Goal: Task Accomplishment & Management: Manage account settings

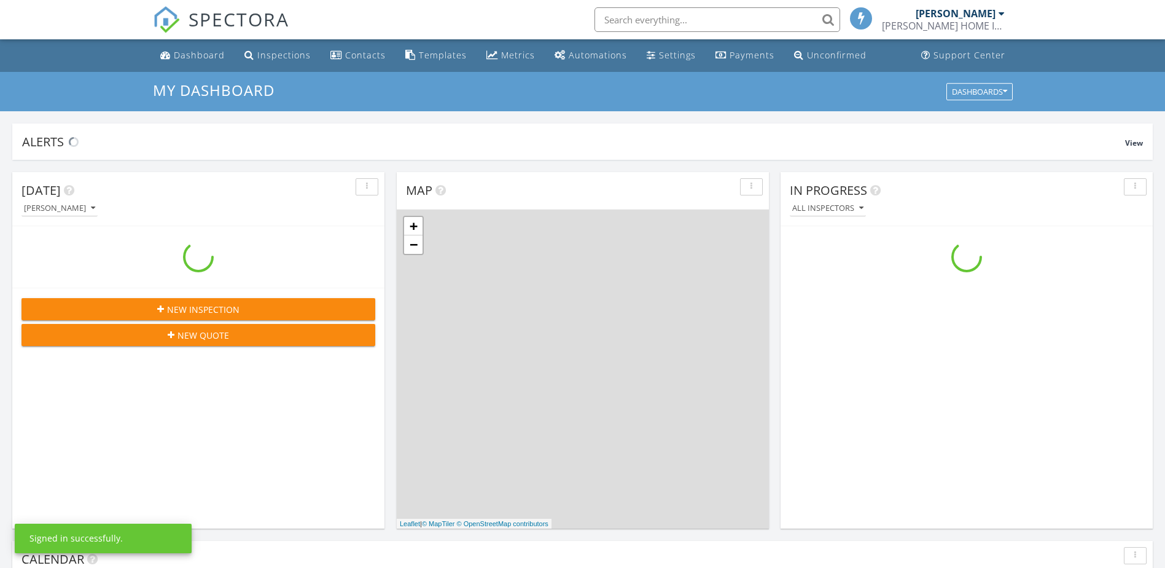
scroll to position [1137, 1184]
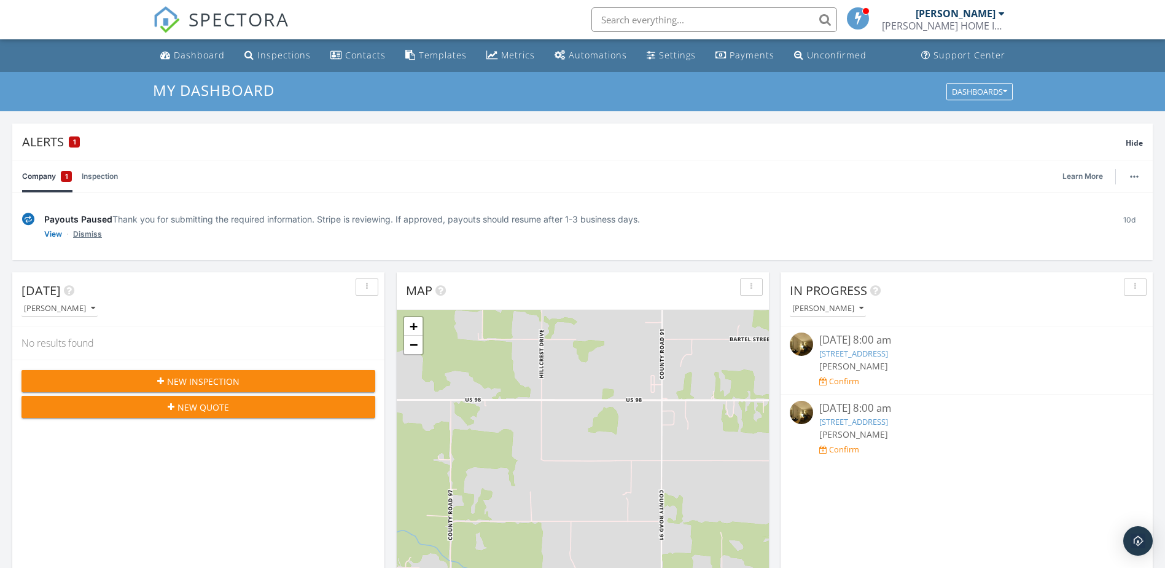
click at [87, 232] on link "Dismiss" at bounding box center [87, 234] width 29 height 12
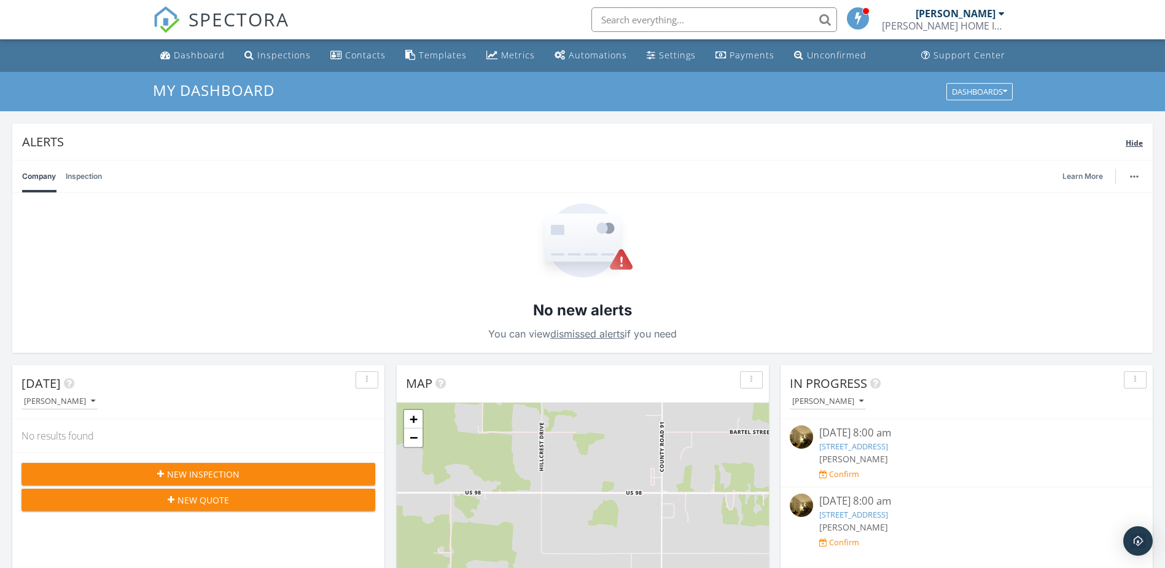
click at [1133, 143] on span "Hide" at bounding box center [1134, 143] width 17 height 10
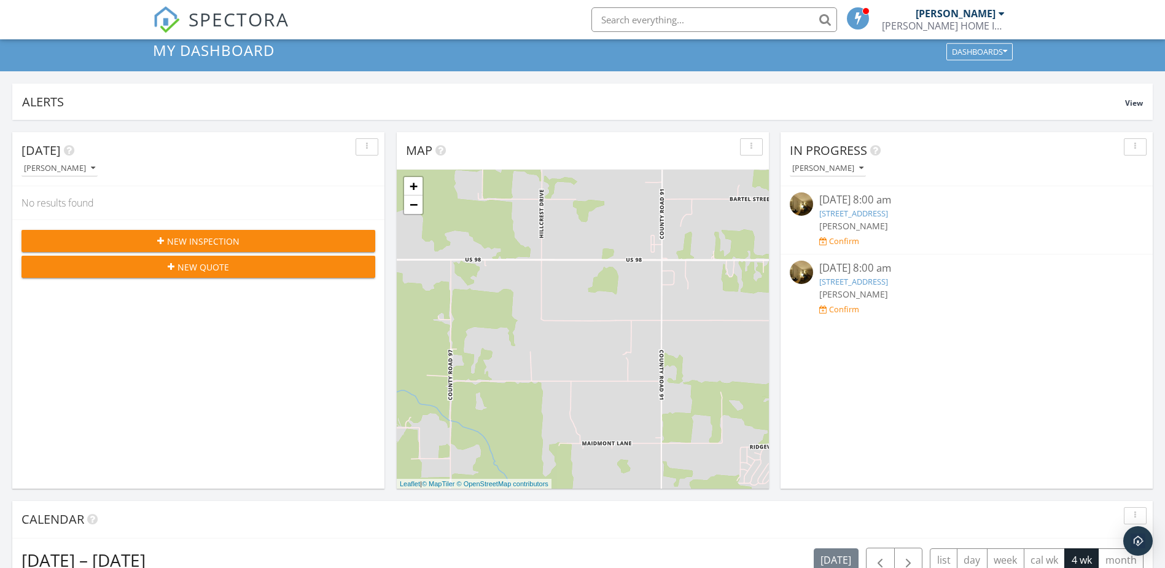
scroll to position [61, 0]
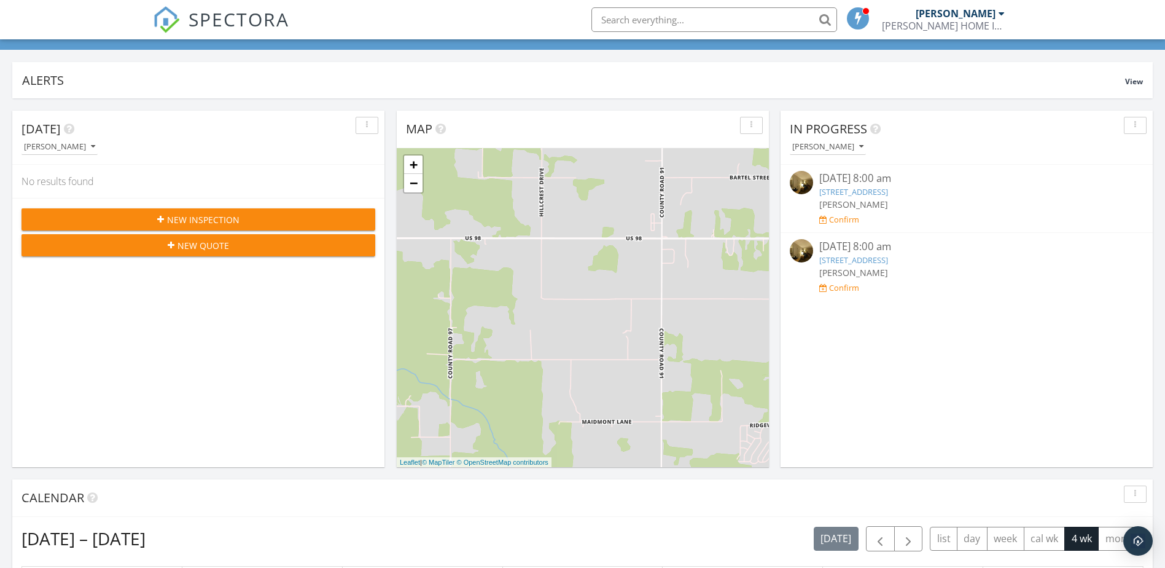
click at [1025, 252] on div "09/26/25 8:00 am" at bounding box center [967, 246] width 295 height 15
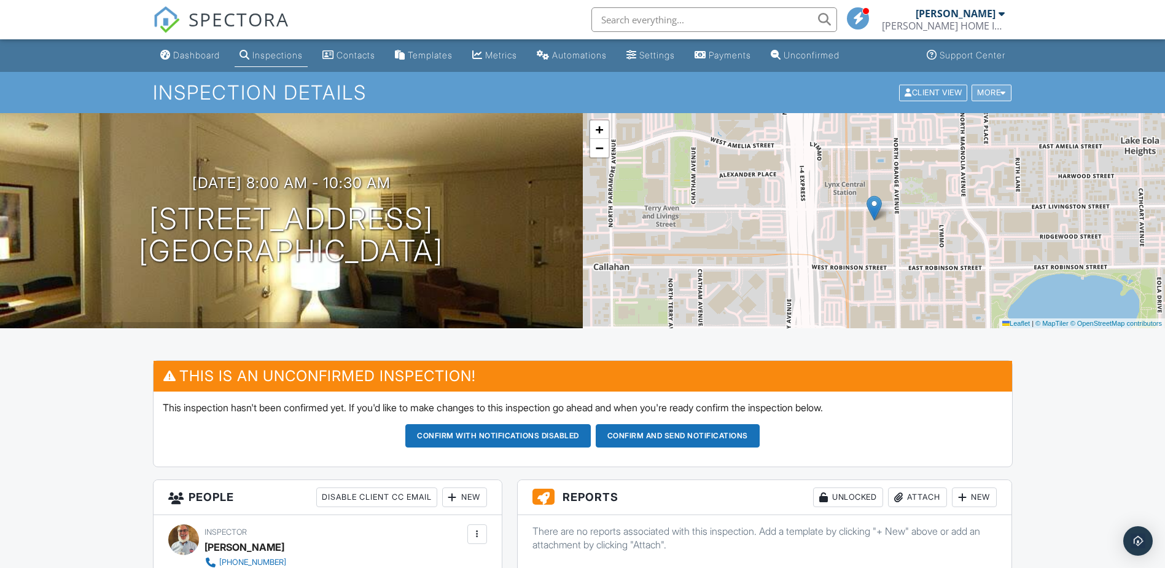
click at [1003, 89] on div at bounding box center [1004, 92] width 6 height 8
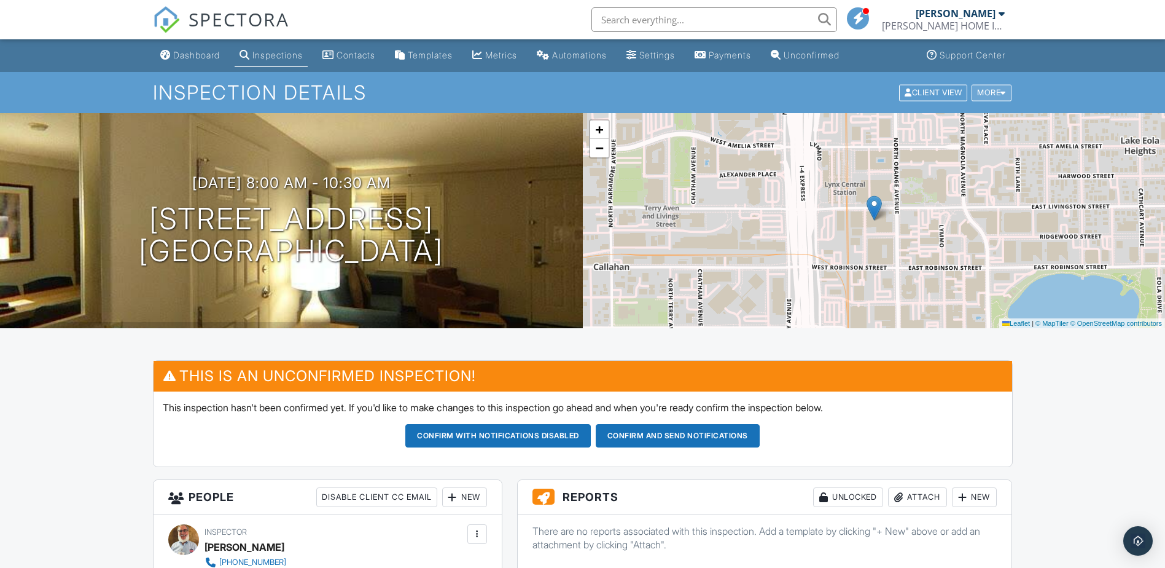
click at [1001, 89] on div at bounding box center [1004, 92] width 6 height 8
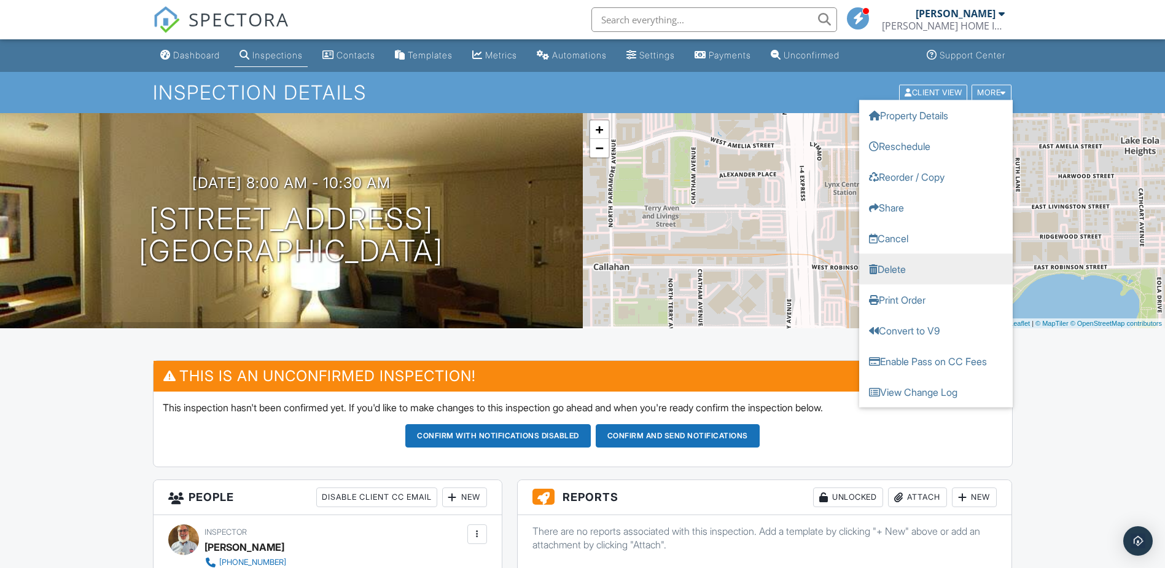
click at [899, 268] on link "Delete" at bounding box center [936, 268] width 154 height 31
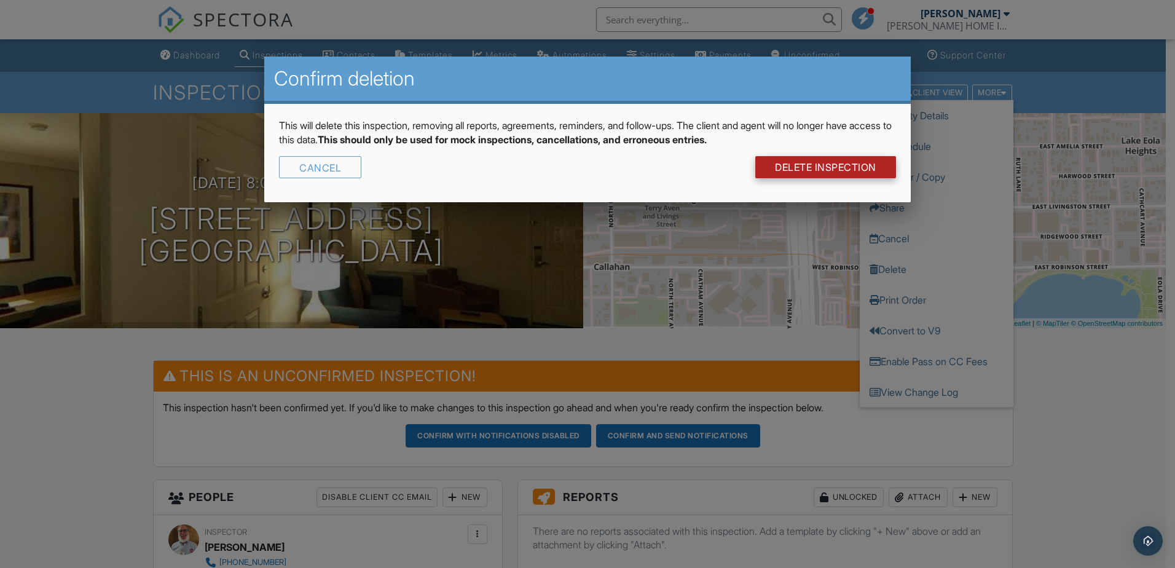
click at [806, 165] on link "DELETE Inspection" at bounding box center [825, 167] width 141 height 22
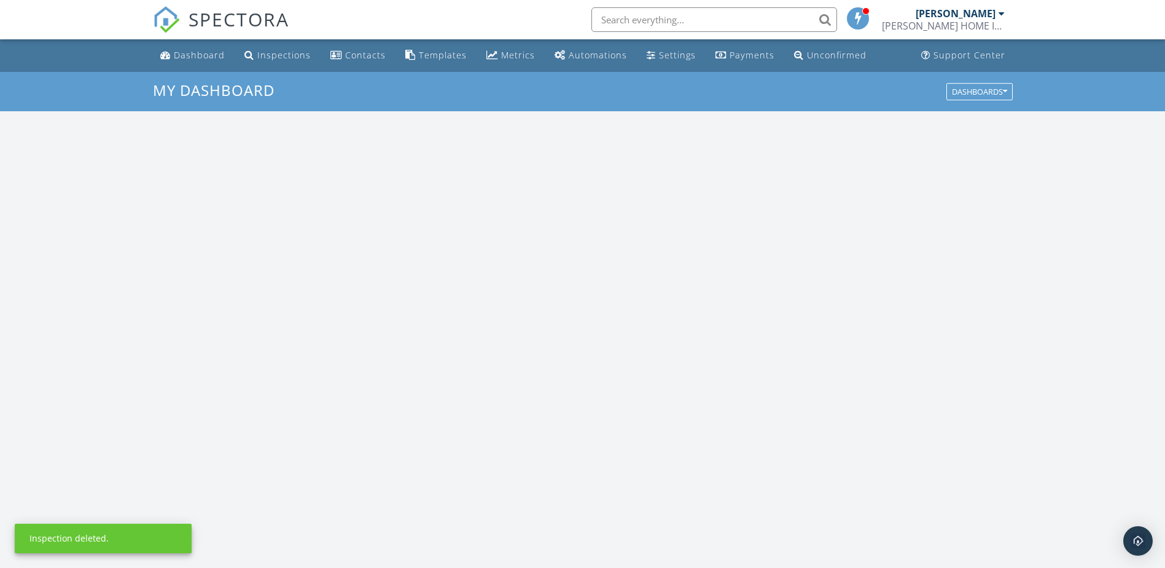
scroll to position [1137, 1184]
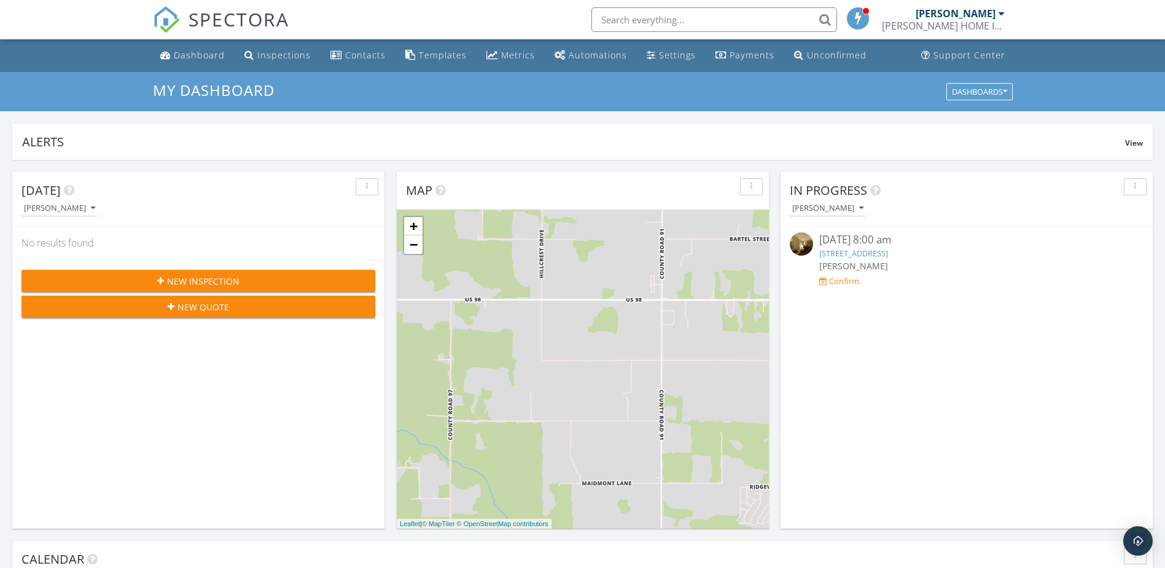
click at [801, 243] on img at bounding box center [801, 243] width 23 height 23
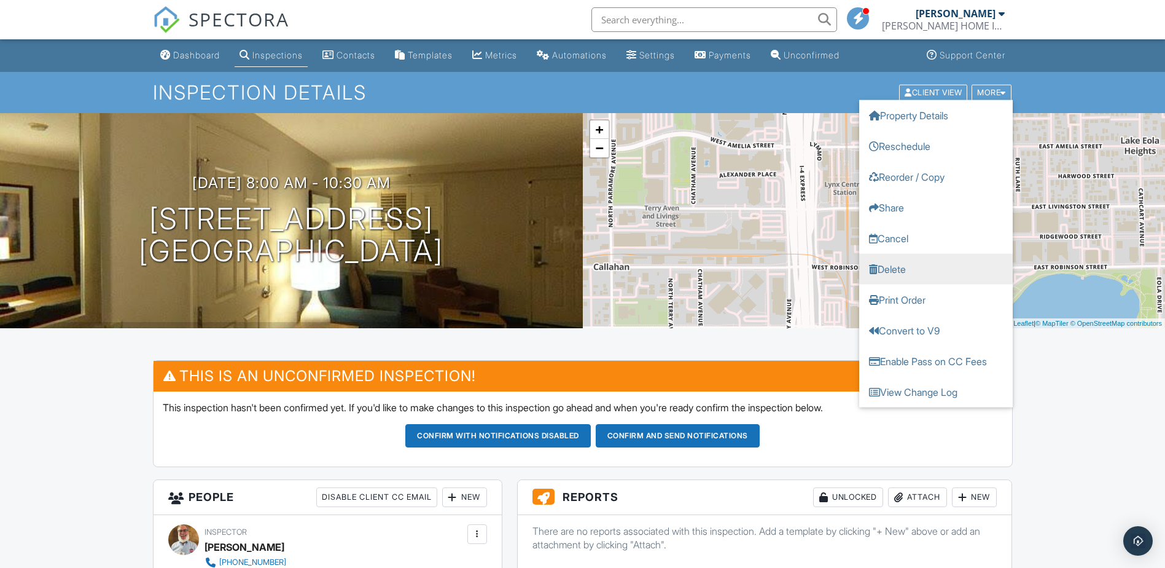
click at [910, 270] on link "Delete" at bounding box center [936, 268] width 154 height 31
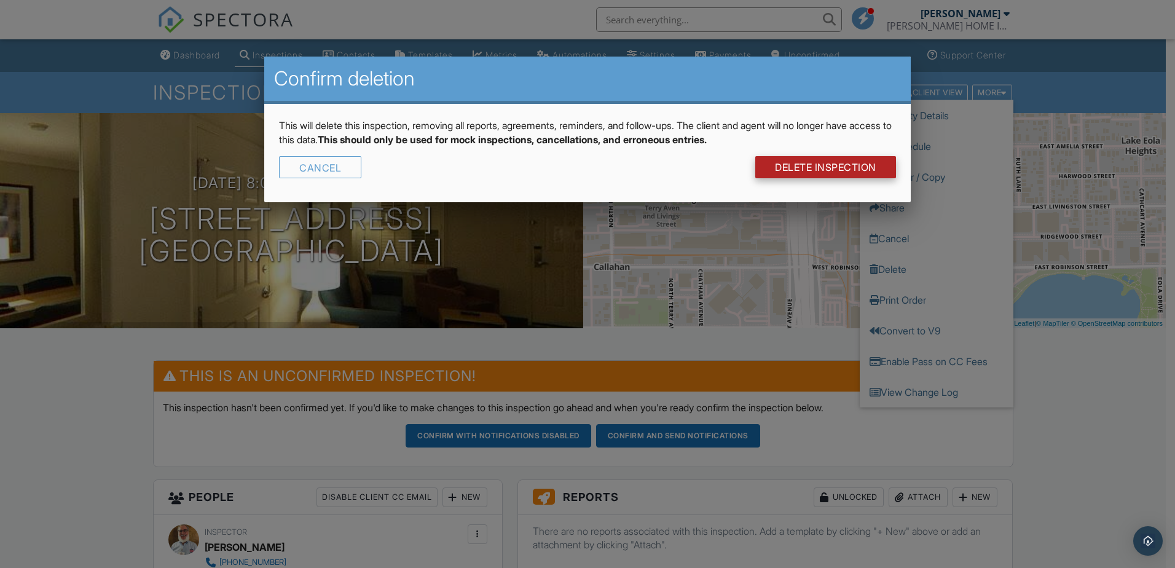
click at [826, 165] on link "DELETE Inspection" at bounding box center [825, 167] width 141 height 22
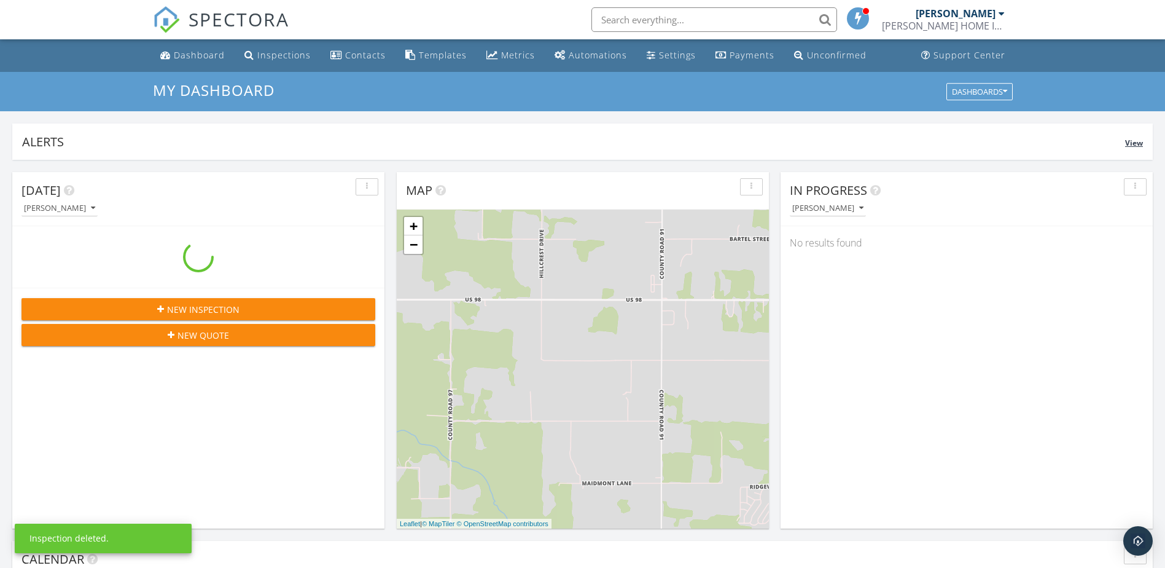
scroll to position [1137, 1184]
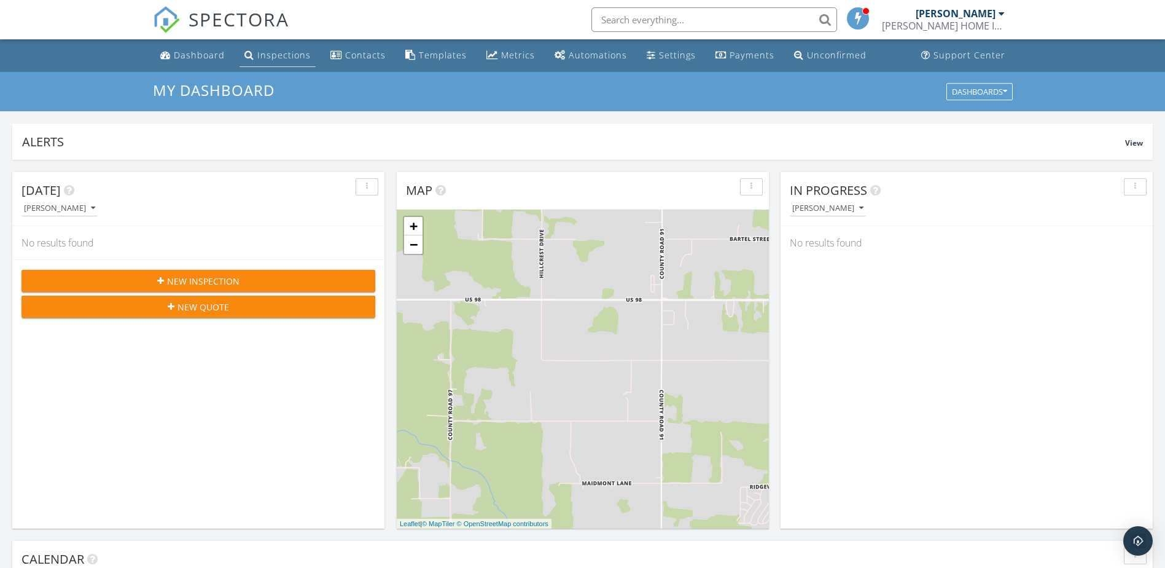
click at [268, 52] on div "Inspections" at bounding box center [283, 55] width 53 height 12
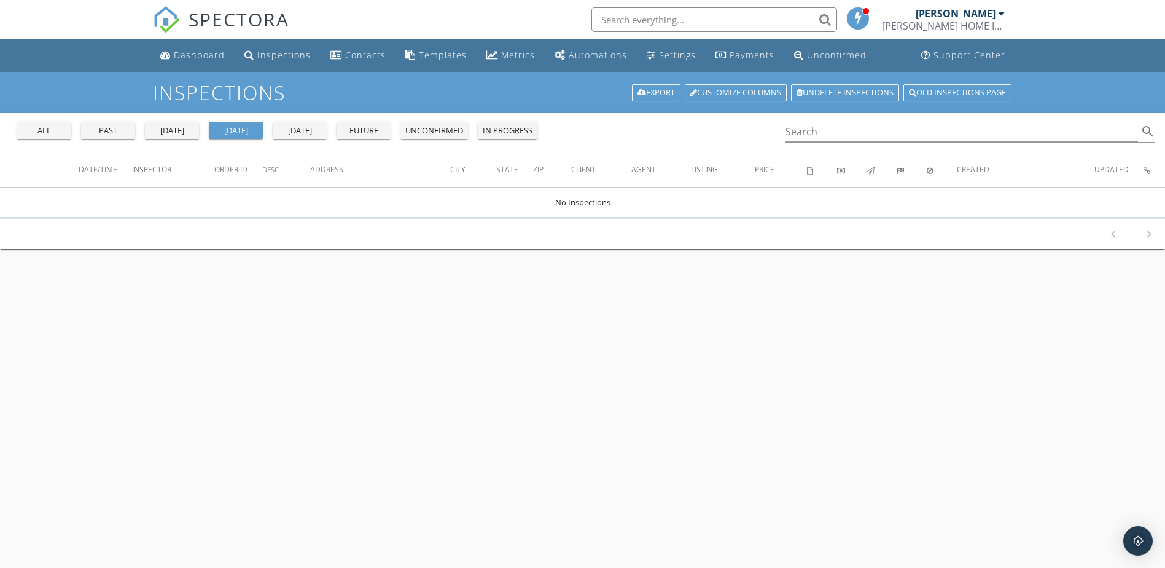
click at [366, 128] on div "future" at bounding box center [364, 131] width 44 height 12
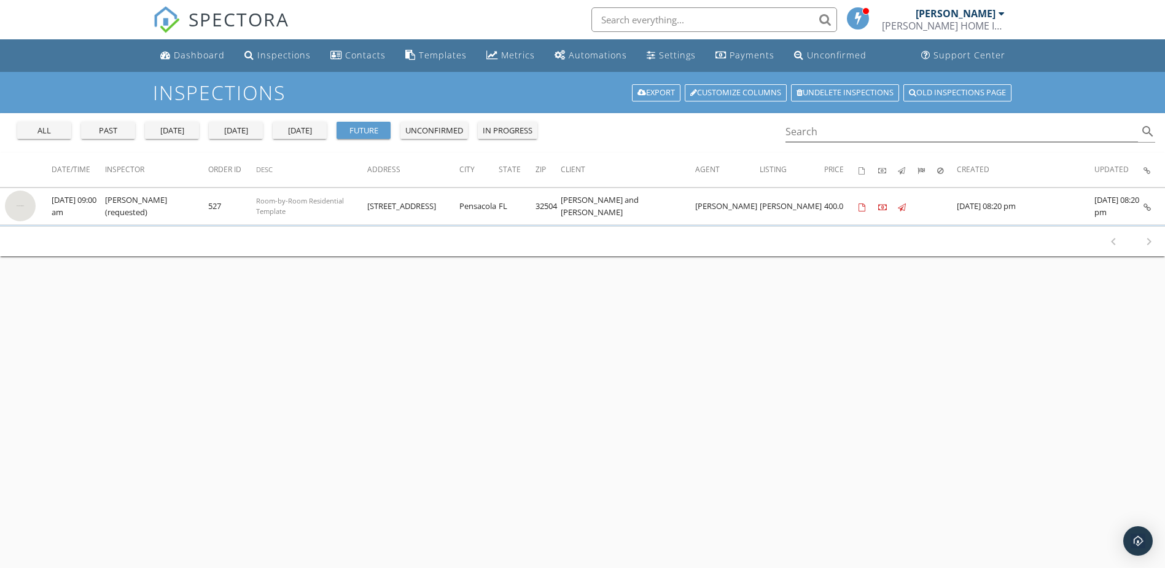
click at [423, 131] on div "unconfirmed" at bounding box center [434, 131] width 58 height 12
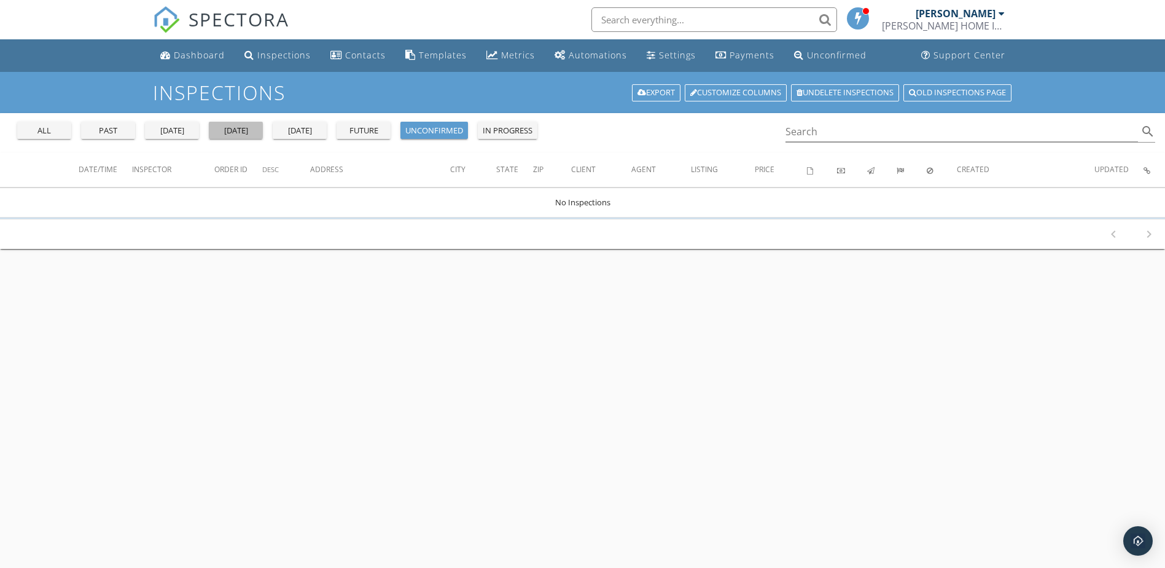
click at [233, 127] on div "[DATE]" at bounding box center [236, 131] width 44 height 12
click at [107, 126] on div "past" at bounding box center [108, 131] width 44 height 12
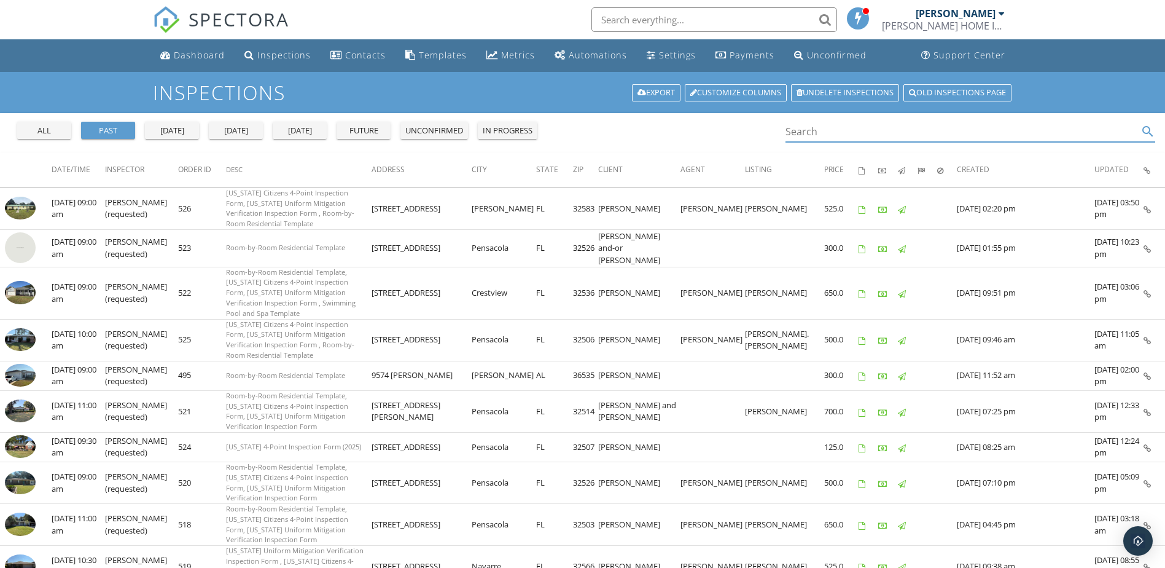
click at [813, 133] on input "Search" at bounding box center [962, 132] width 353 height 20
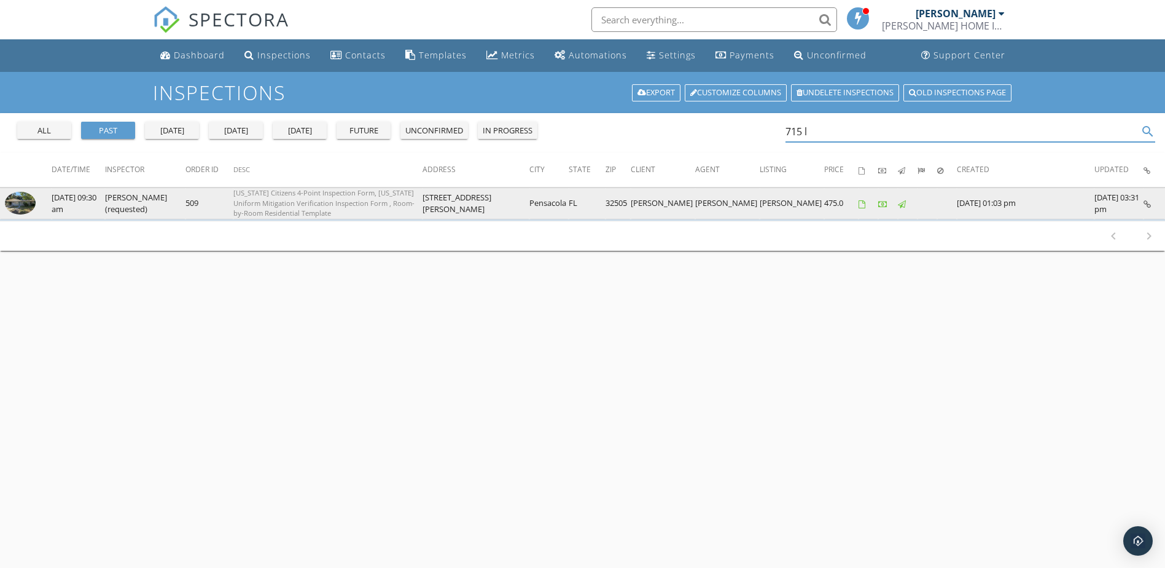
click at [17, 204] on img at bounding box center [20, 203] width 31 height 23
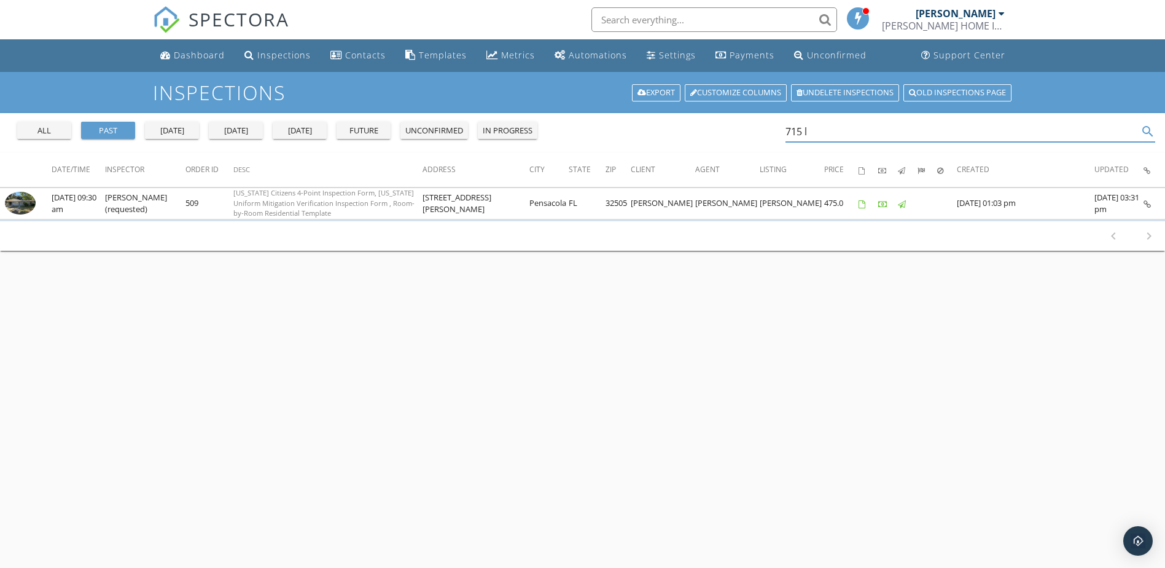
drag, startPoint x: 817, startPoint y: 130, endPoint x: 735, endPoint y: 128, distance: 81.7
click at [751, 143] on div "all past yesterday today tomorrow future unconfirmed in progress 715 l search" at bounding box center [582, 132] width 1165 height 39
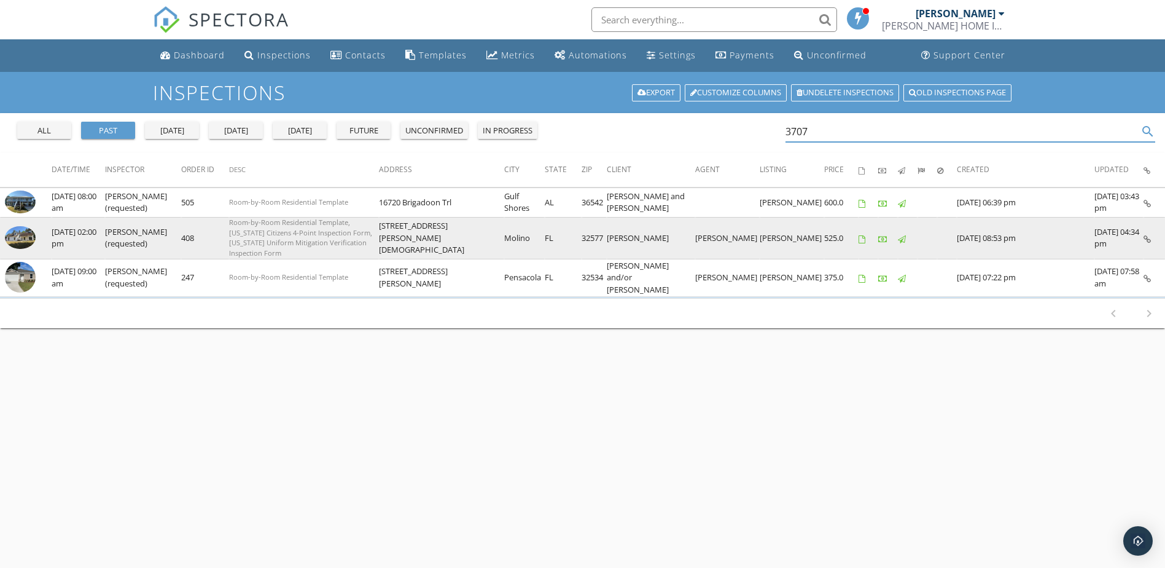
type input "3707"
click at [26, 227] on img at bounding box center [20, 237] width 31 height 23
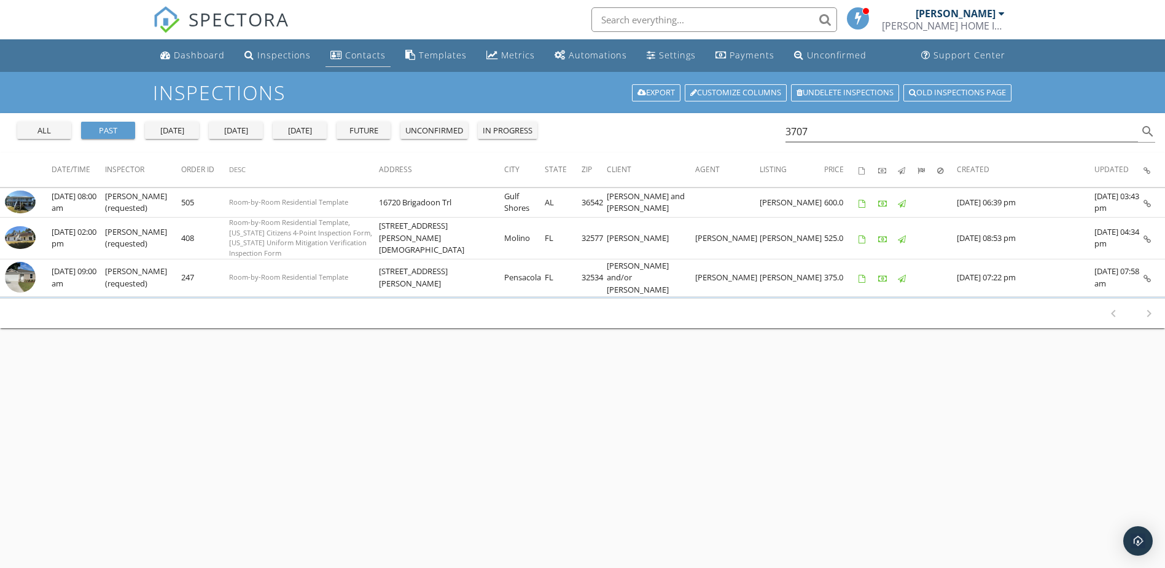
click at [354, 55] on div "Contacts" at bounding box center [365, 55] width 41 height 12
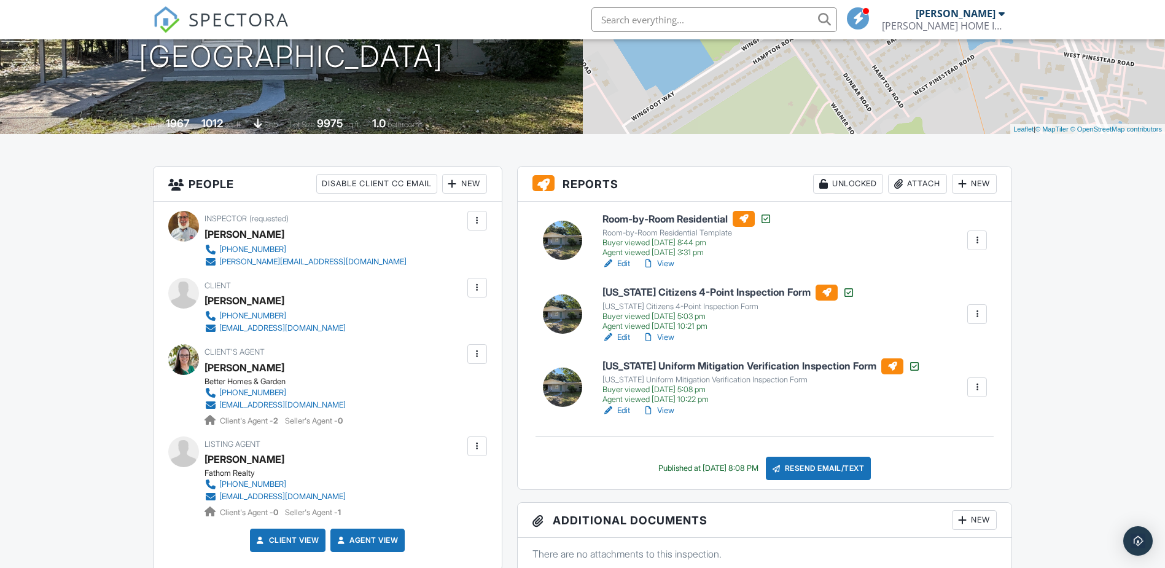
scroll to position [246, 0]
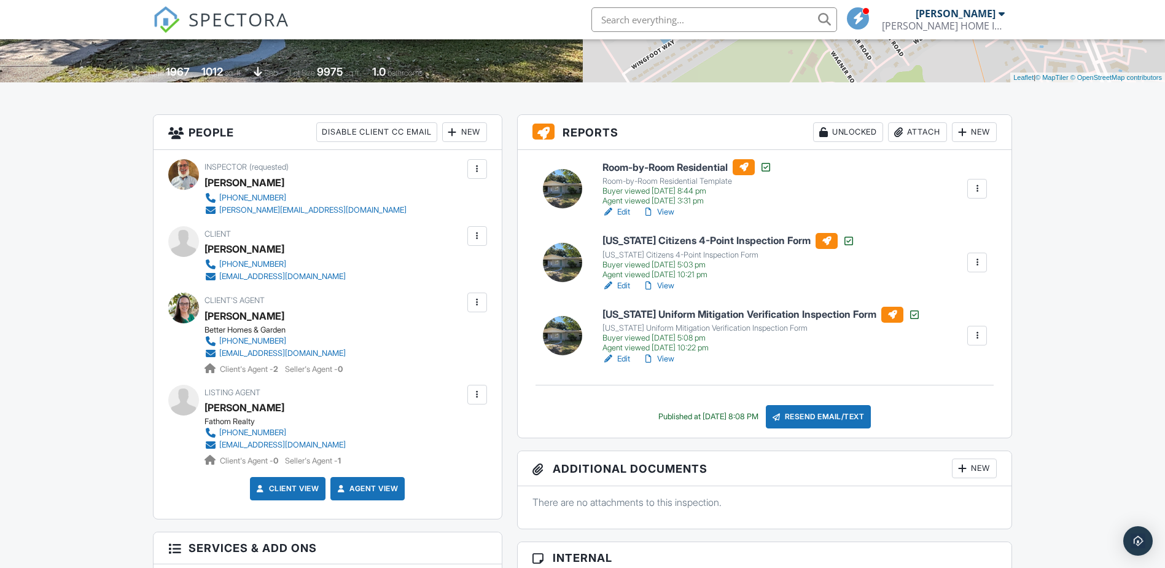
click at [657, 166] on h6 "Room-by-Room Residential" at bounding box center [688, 167] width 170 height 16
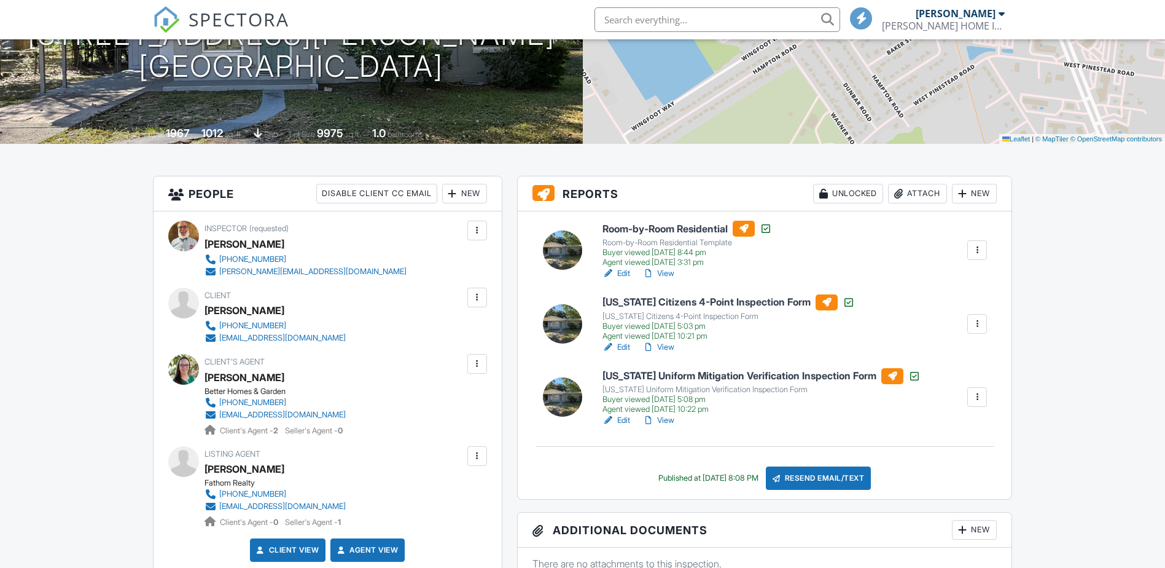
click at [977, 247] on div at bounding box center [977, 250] width 12 height 12
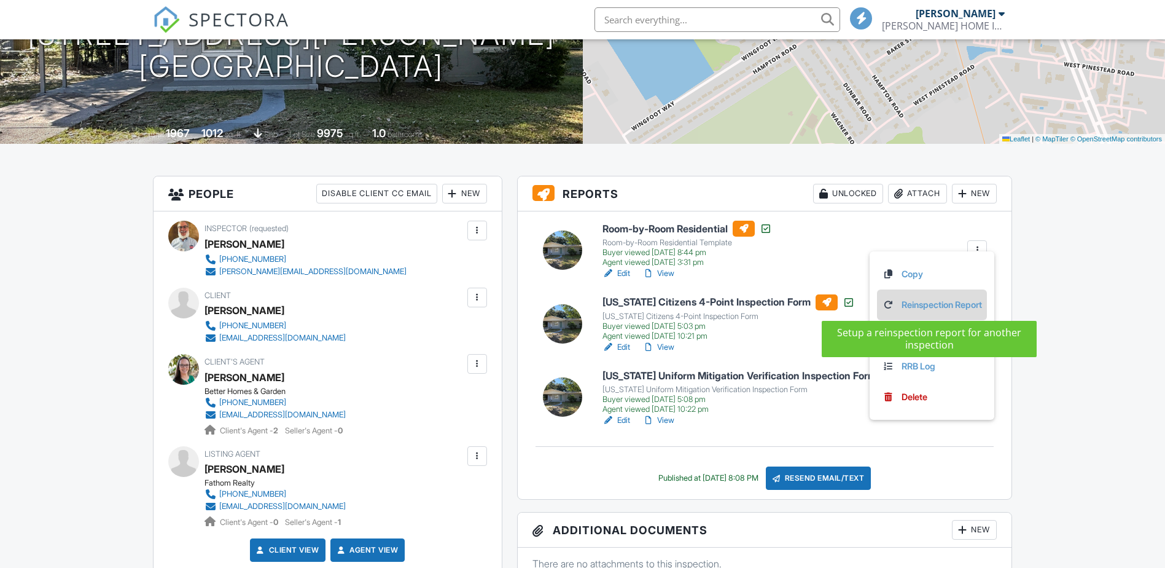
click at [917, 301] on link "Reinspection Report" at bounding box center [932, 305] width 100 height 14
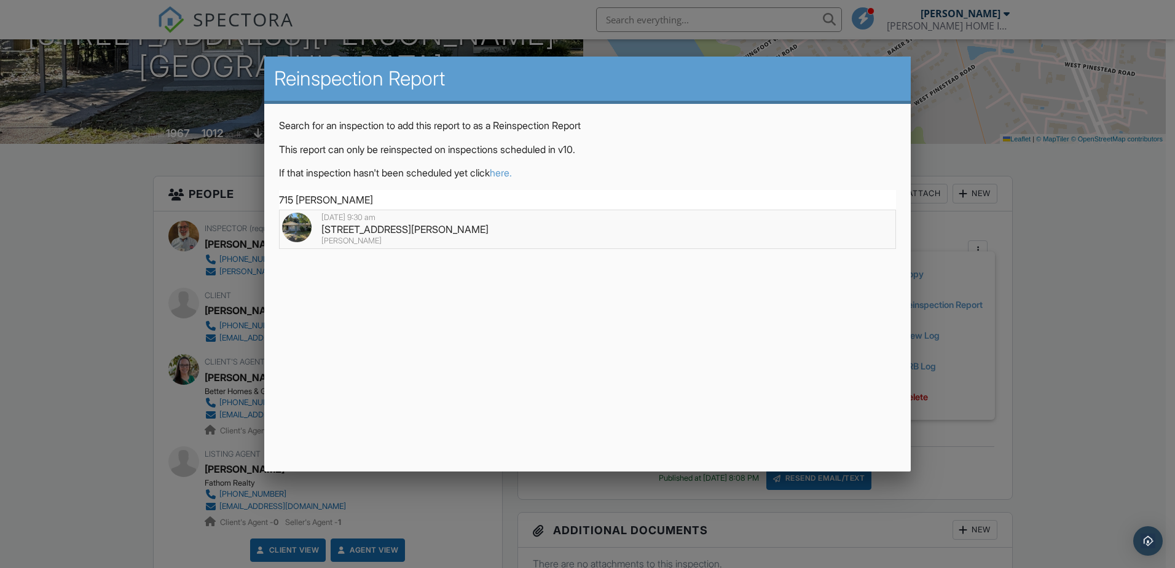
click at [354, 225] on div "715 Lambert St, Pensacola, FL 32505" at bounding box center [587, 229] width 611 height 14
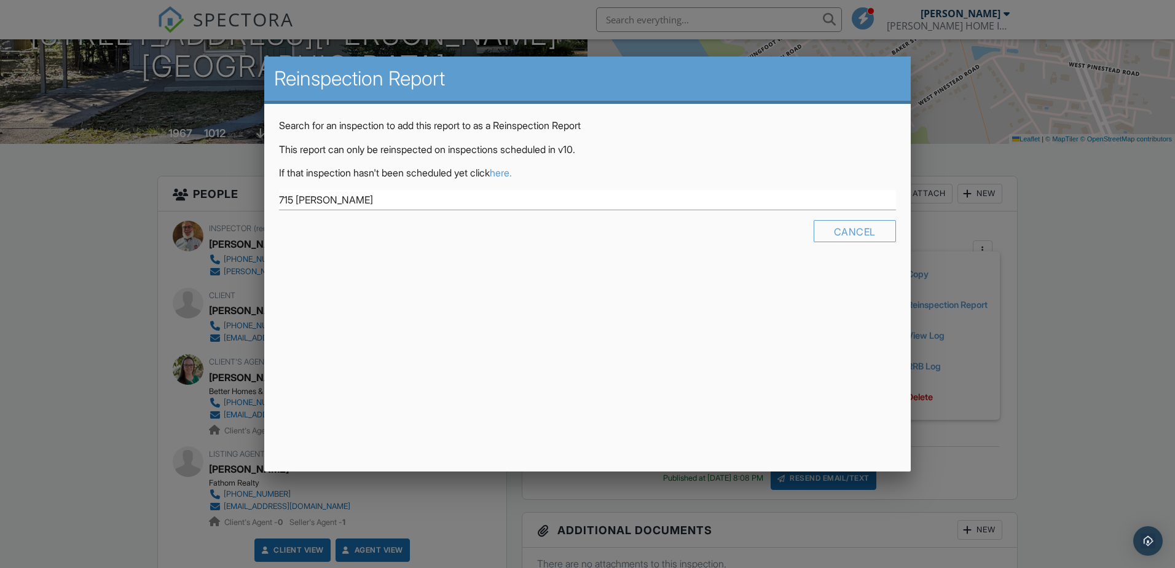
type input "715 Lambert St, Pensacola, FL 32505"
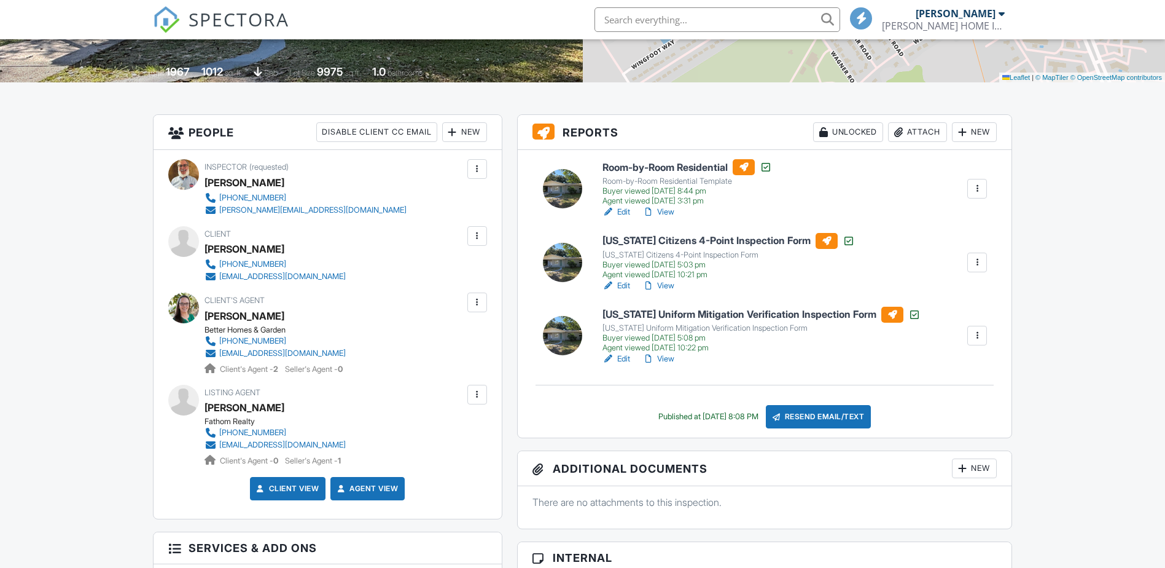
click at [670, 284] on link "View" at bounding box center [659, 286] width 32 height 12
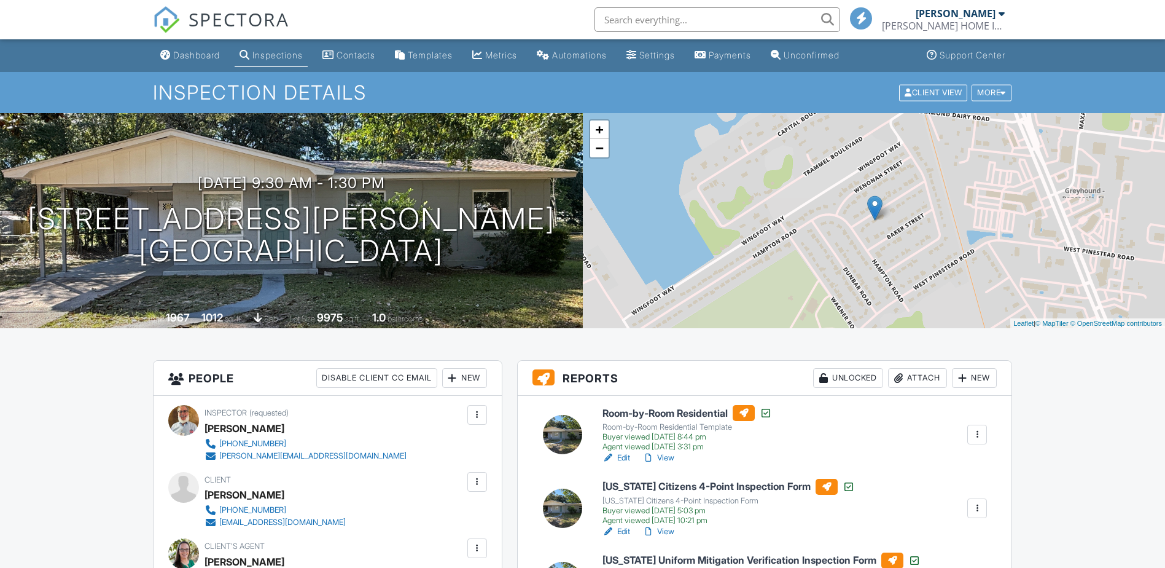
scroll to position [214, 0]
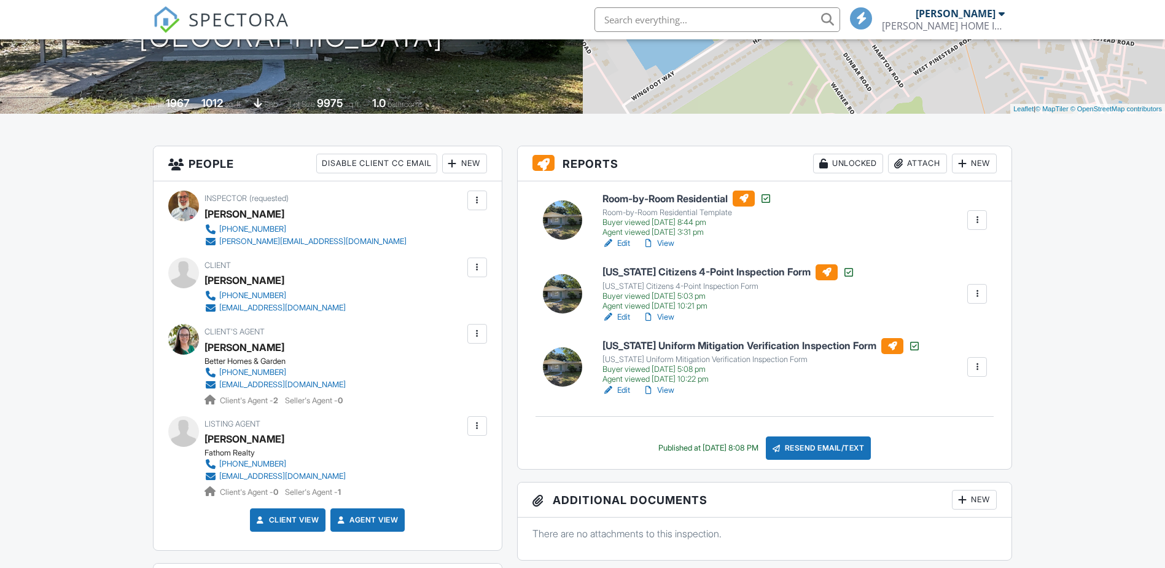
click at [670, 389] on link "View" at bounding box center [659, 390] width 32 height 12
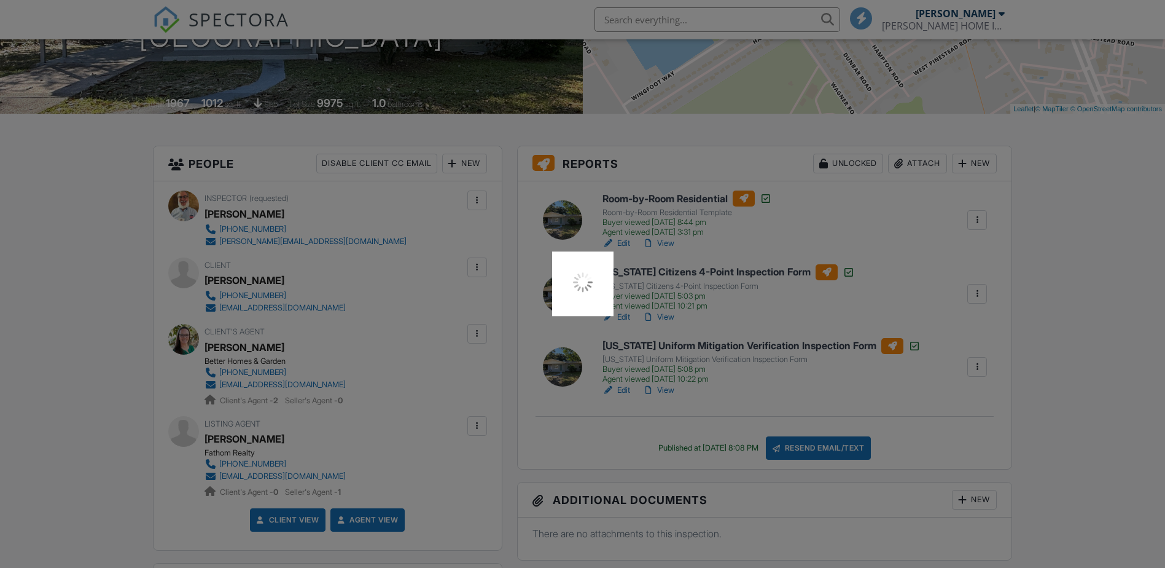
scroll to position [0, 0]
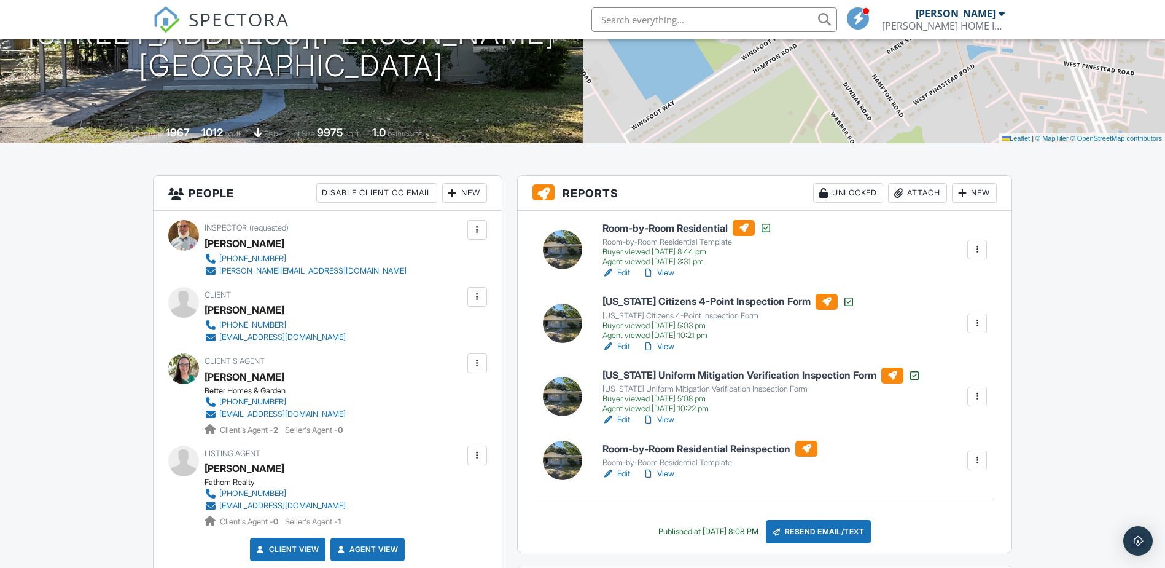
scroll to position [184, 0]
click at [708, 447] on h6 "Room-by-Room Residential Reinspection" at bounding box center [710, 449] width 215 height 16
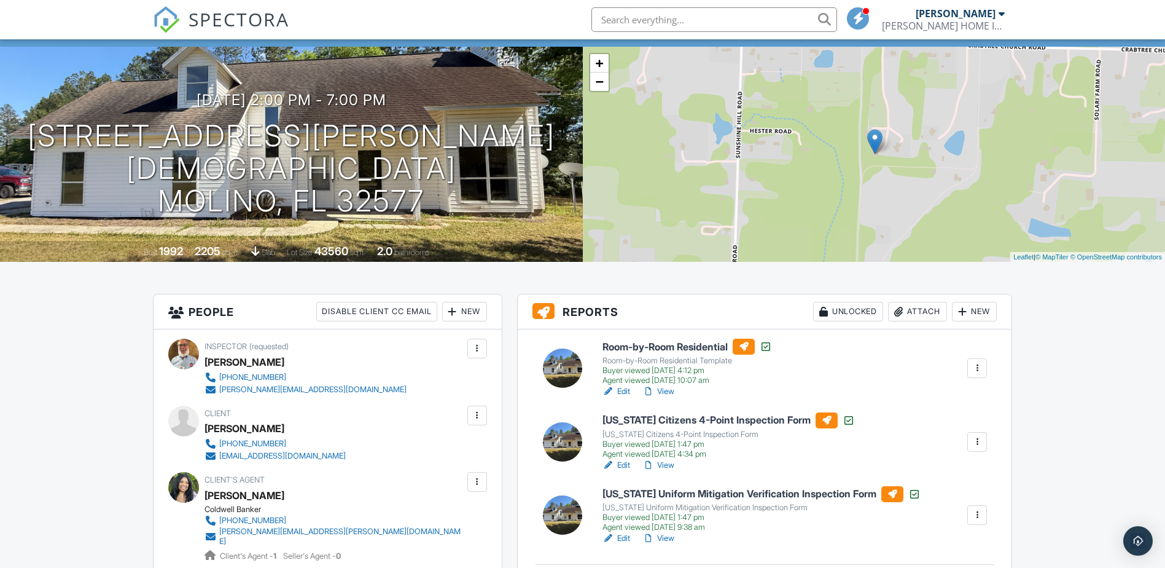
scroll to position [61, 0]
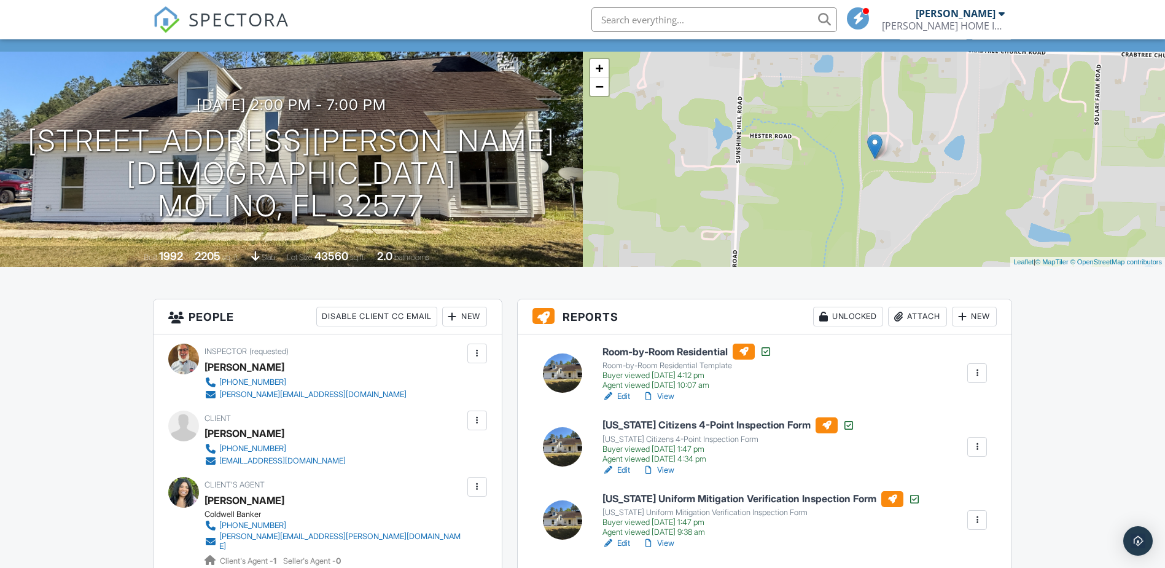
click at [659, 350] on h6 "Room-by-Room Residential" at bounding box center [688, 351] width 170 height 16
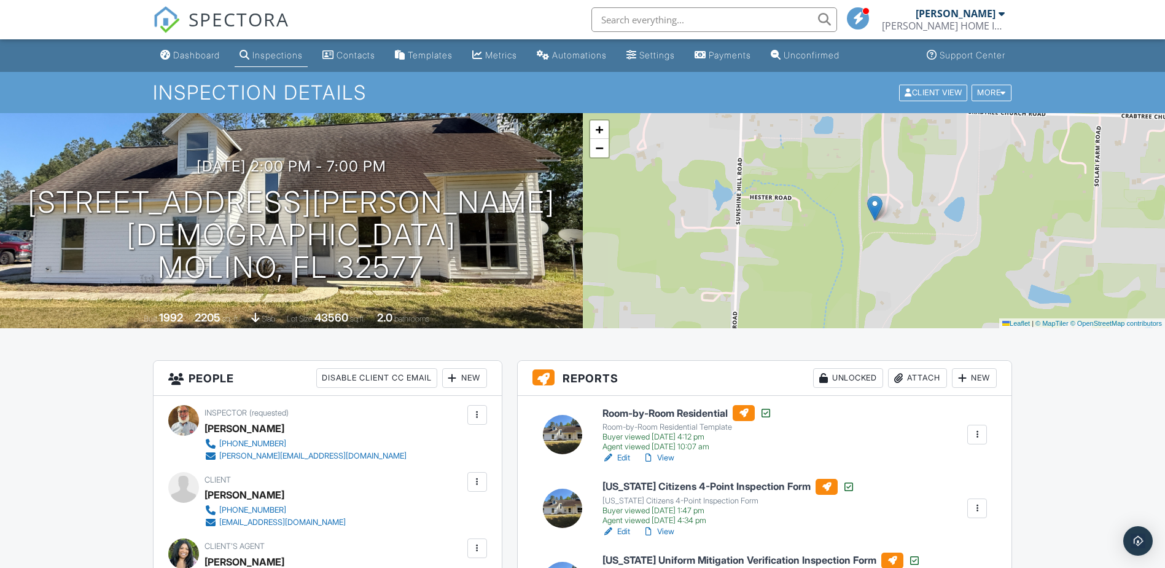
drag, startPoint x: 82, startPoint y: 379, endPoint x: 93, endPoint y: 377, distance: 11.2
click at [670, 412] on h6 "Room-by-Room Residential" at bounding box center [688, 413] width 170 height 16
